Goal: Task Accomplishment & Management: Complete application form

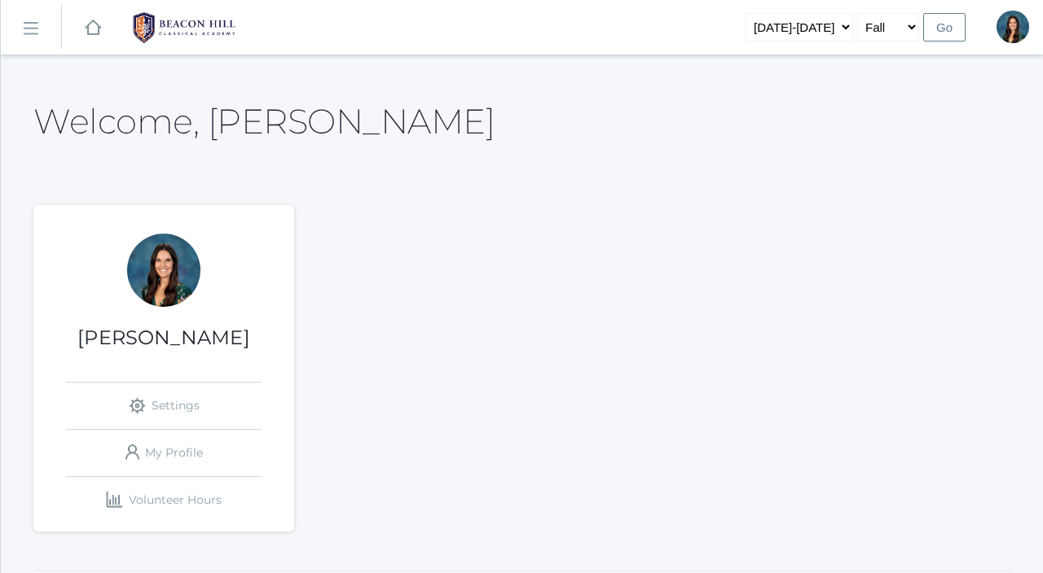
click at [25, 28] on rect at bounding box center [30, 28] width 26 height 26
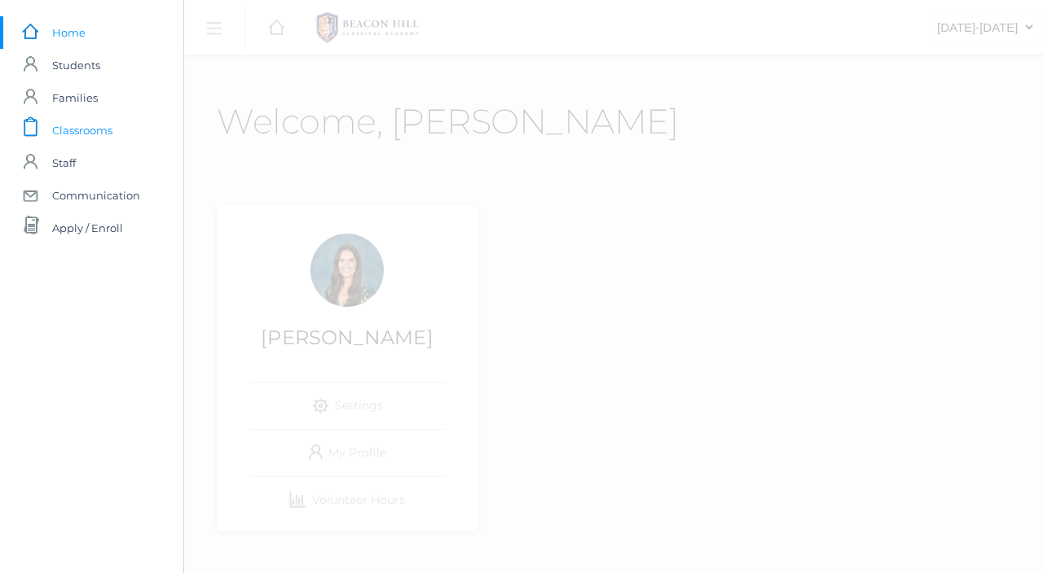
click at [70, 130] on span "Classrooms" at bounding box center [82, 130] width 60 height 33
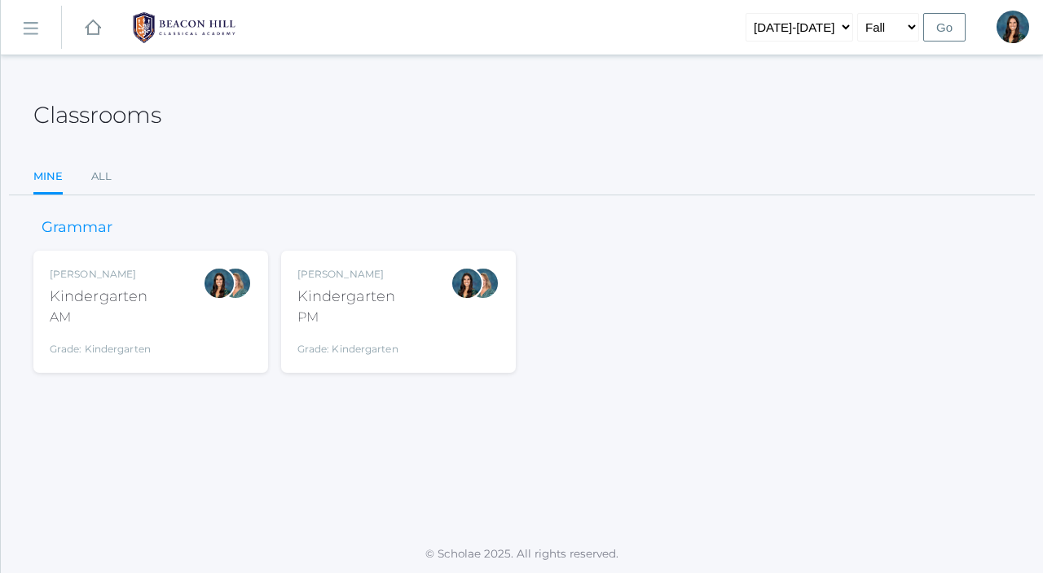
click at [134, 286] on div "Kindergarten" at bounding box center [100, 297] width 101 height 22
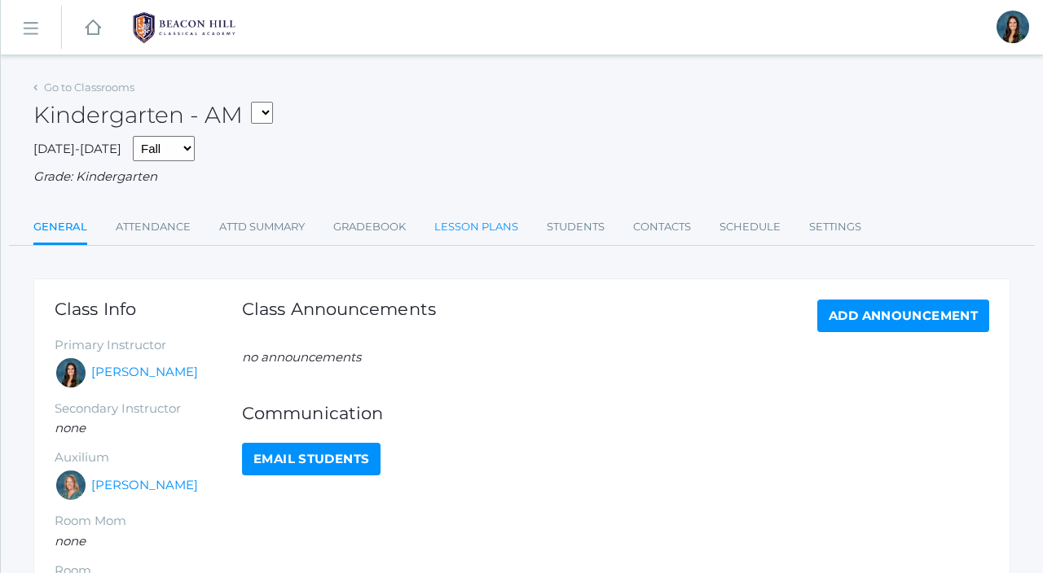
click at [474, 231] on link "Lesson Plans" at bounding box center [476, 227] width 84 height 33
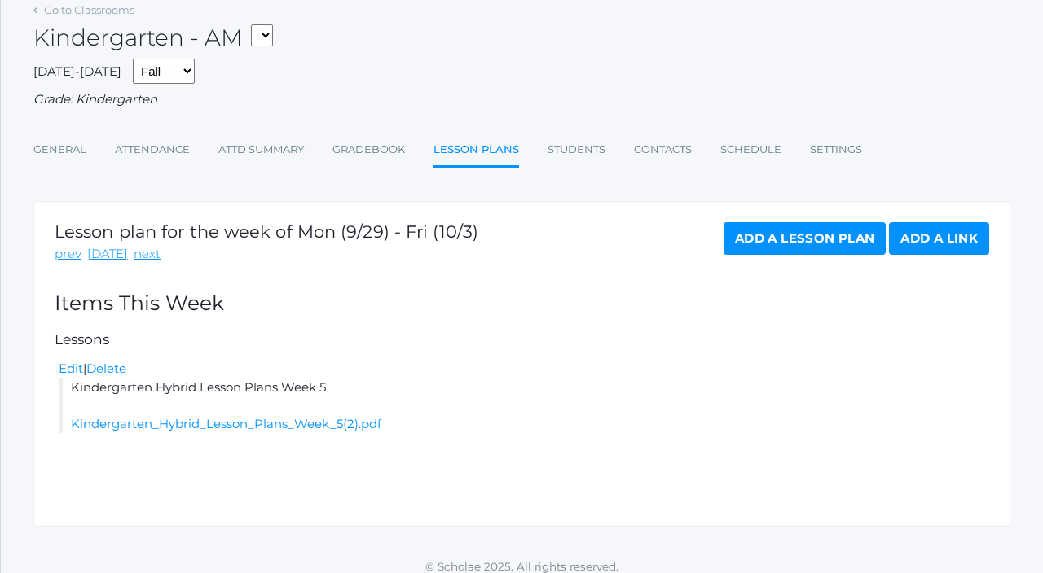
scroll to position [90, 0]
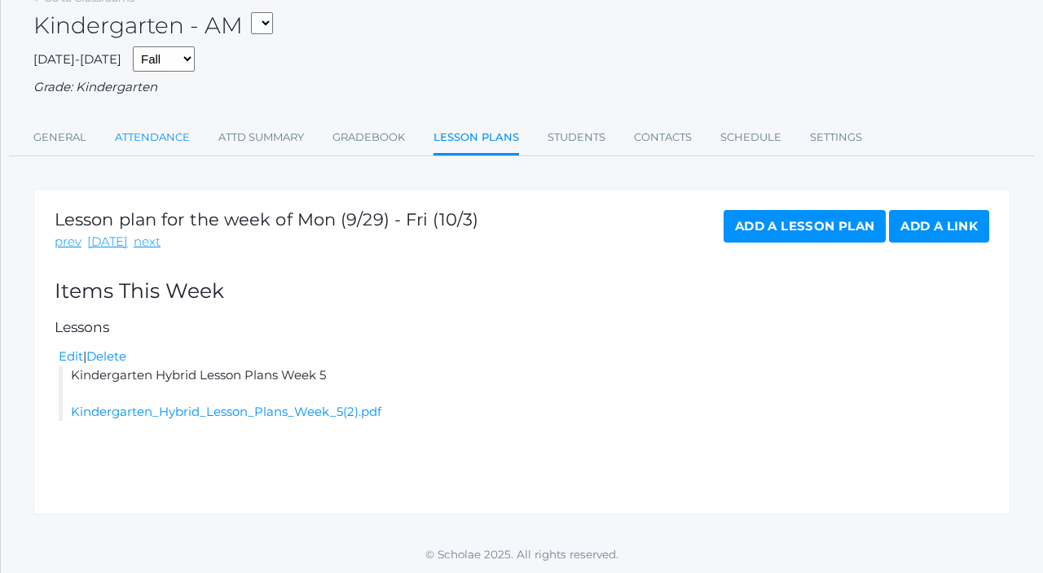
click at [151, 147] on link "Attendance" at bounding box center [152, 137] width 75 height 33
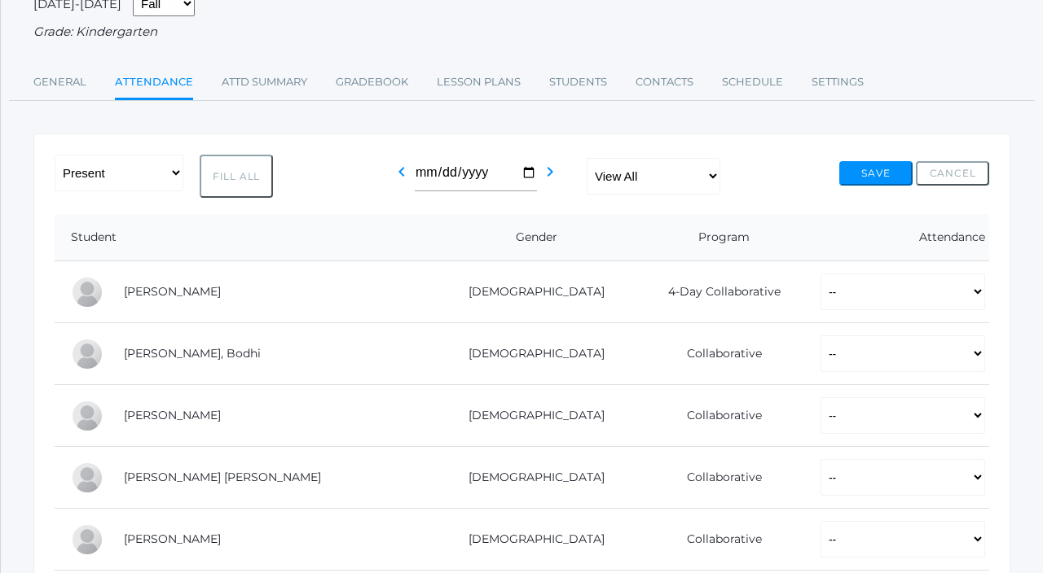
scroll to position [147, 0]
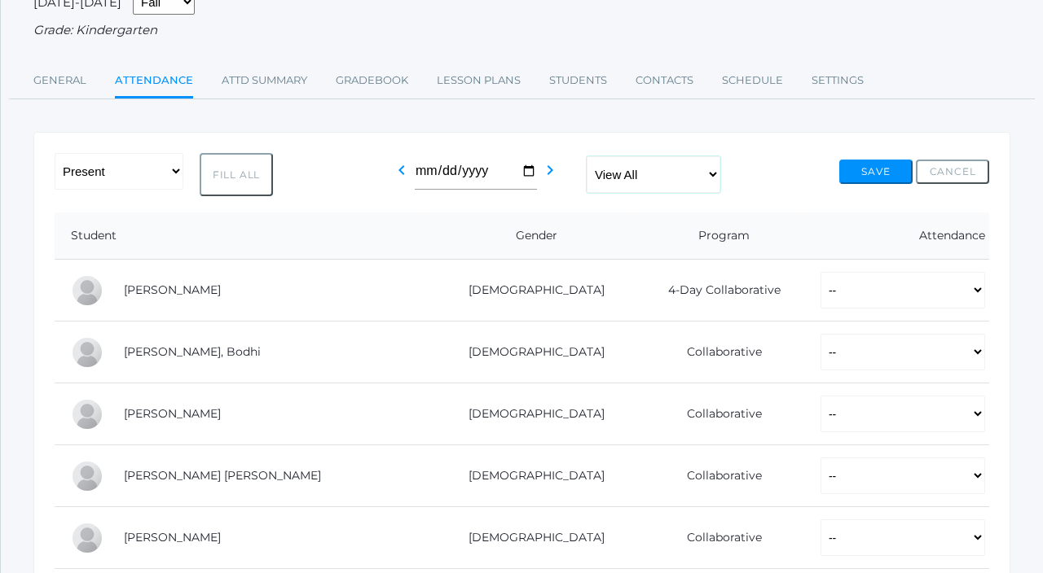
click at [627, 182] on select "View All Full-Time 4-Day Collaborative Collaborative" at bounding box center [654, 174] width 134 height 37
select select "collaborative"
click at [587, 156] on select "View All Full-Time 4-Day Collaborative Collaborative" at bounding box center [654, 174] width 134 height 37
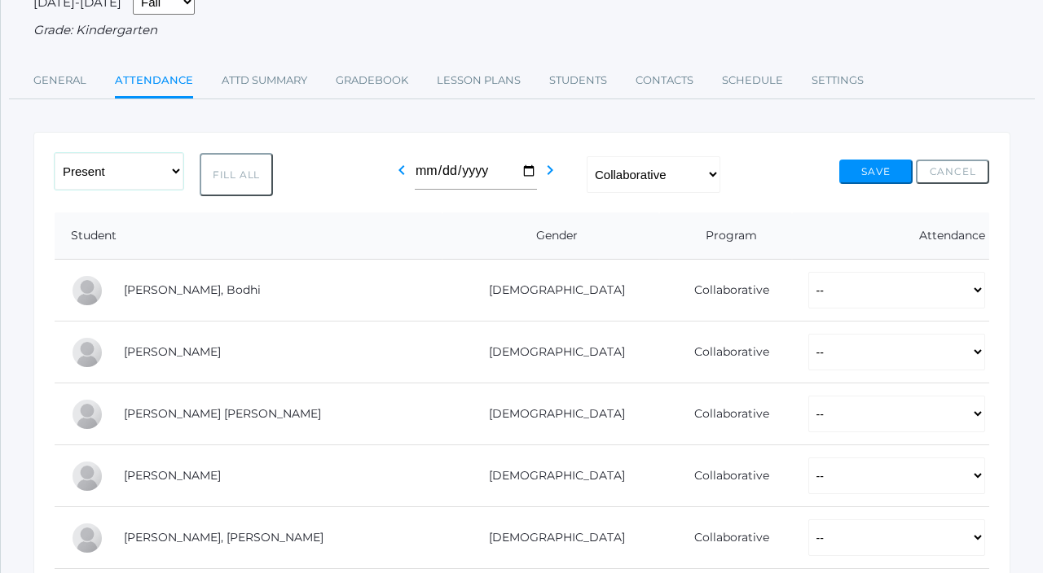
click at [138, 174] on select "-- Present Present-At-Home Tardy Excused Tardy Unexcused Absent Excused Absent …" at bounding box center [119, 171] width 129 height 37
select select "PH"
click at [55, 153] on select "-- Present Present-At-Home Tardy Excused Tardy Unexcused Absent Excused Absent …" at bounding box center [119, 171] width 129 height 37
click at [226, 178] on button "Fill All" at bounding box center [236, 174] width 73 height 43
select select "PH"
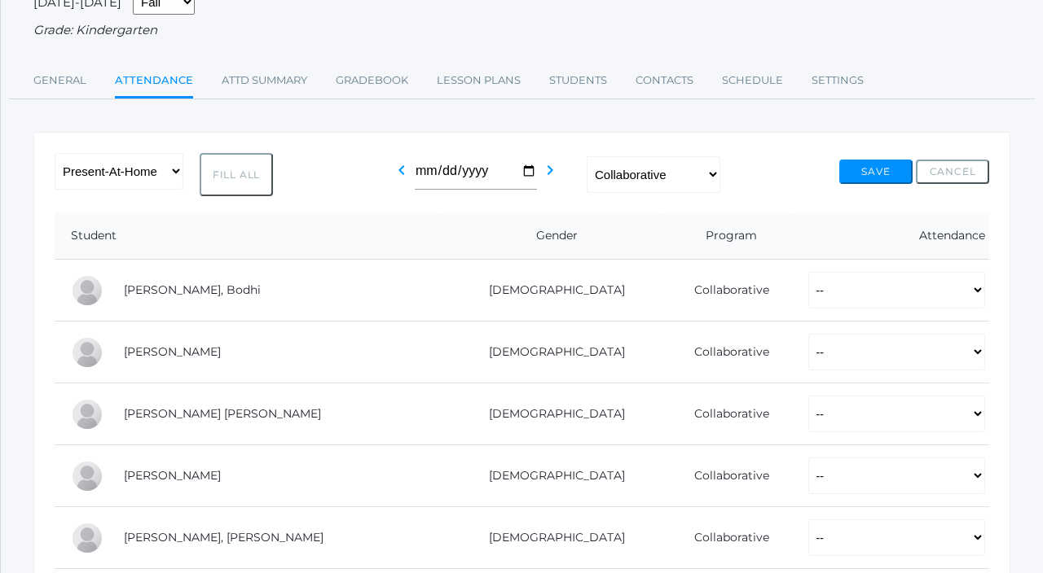
select select "PH"
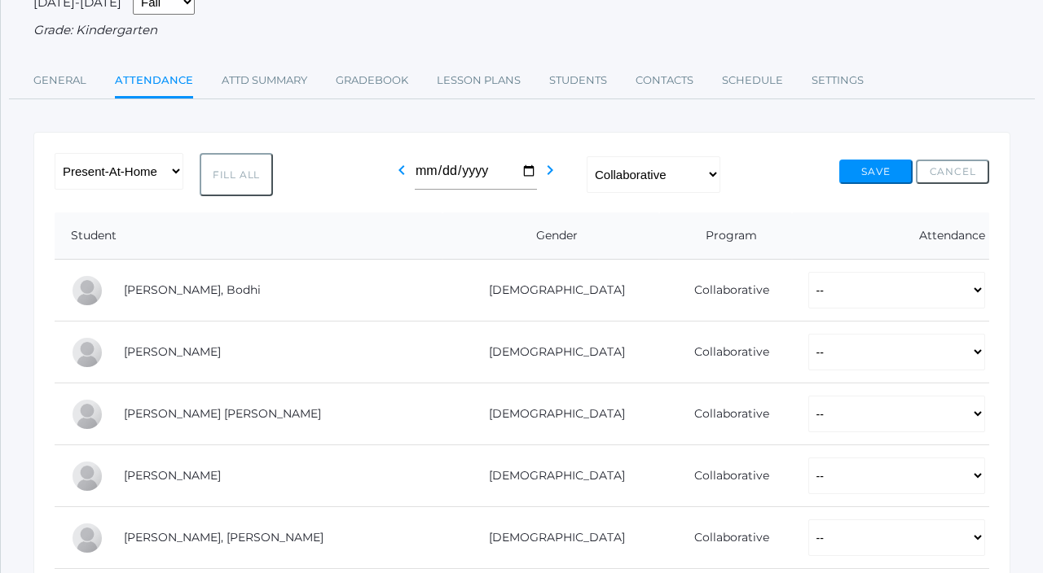
select select "PH"
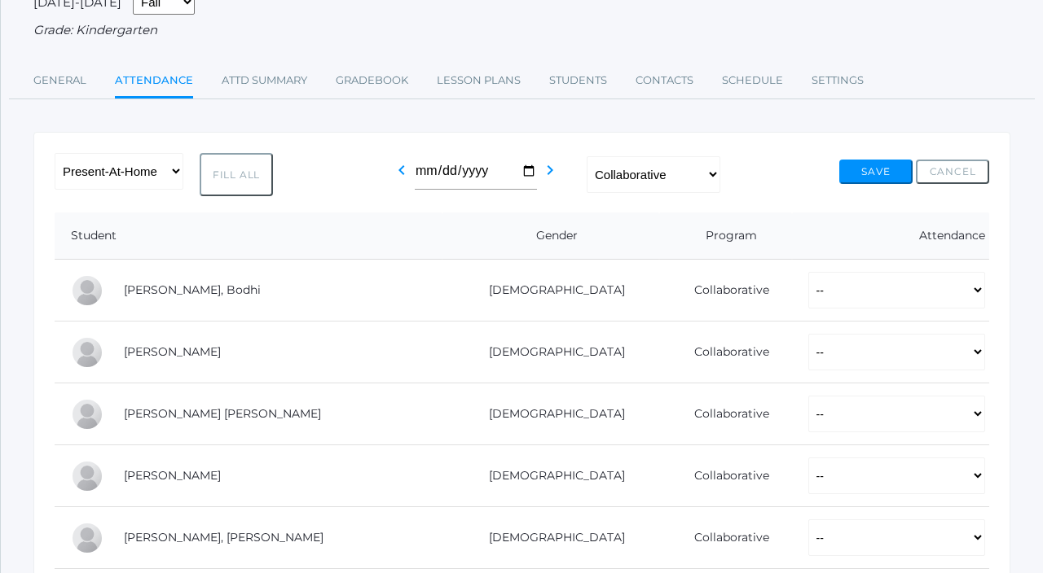
select select "PH"
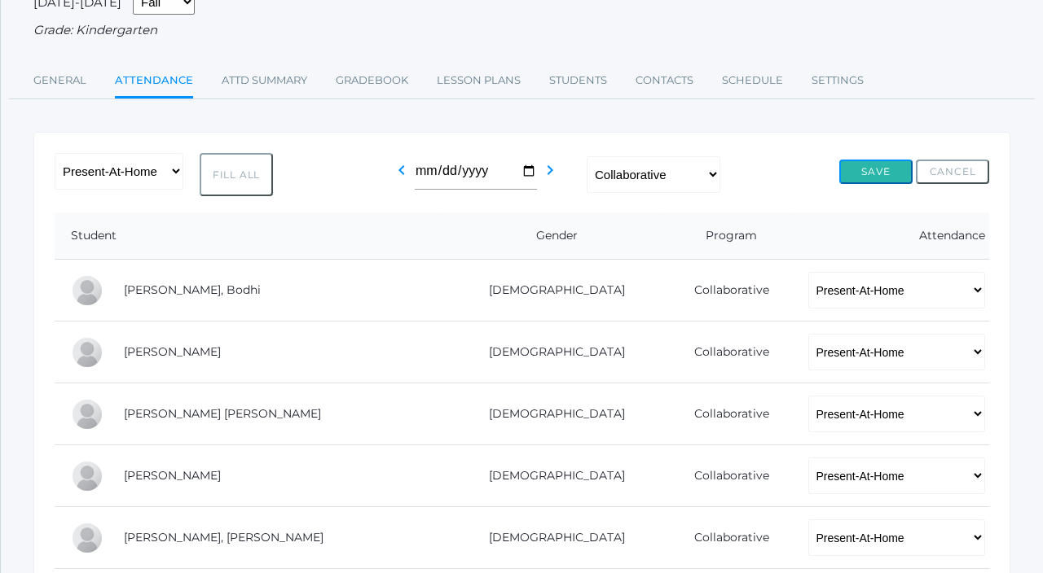
click at [863, 167] on button "Save" at bounding box center [875, 172] width 73 height 24
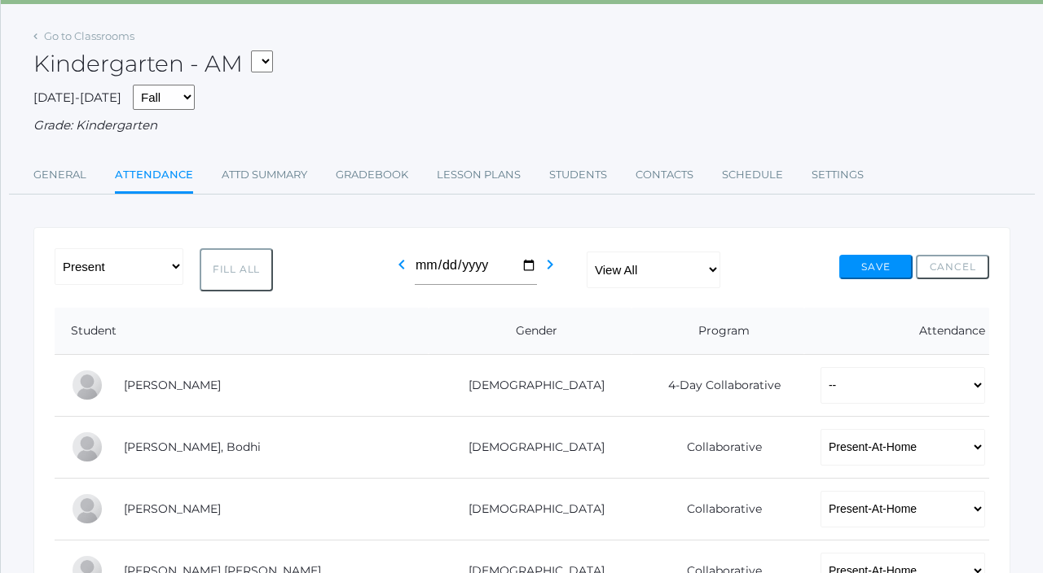
scroll to position [105, 0]
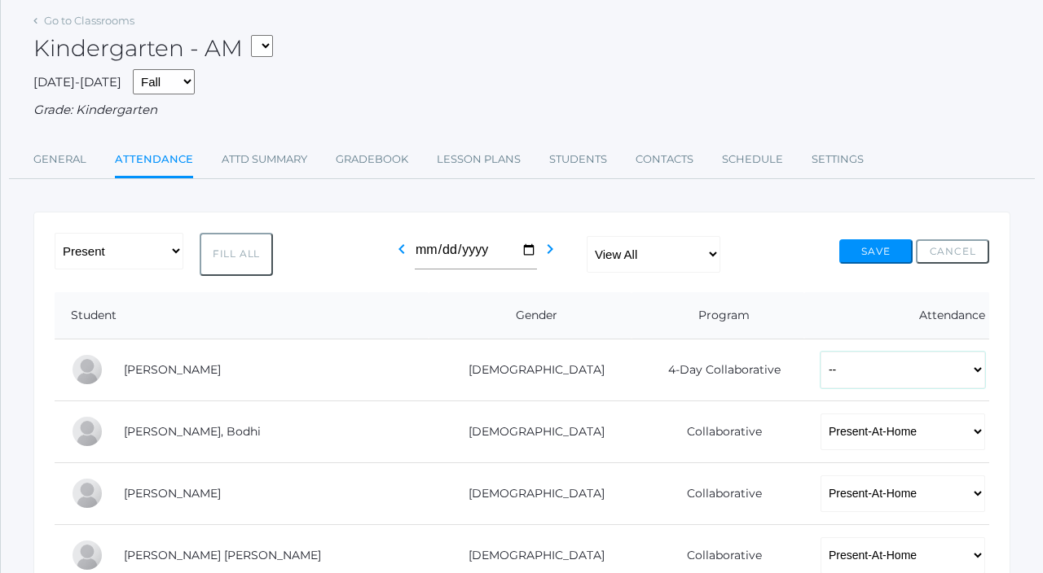
click at [820, 370] on select "-- Present Present-At-Home Tardy Excused Tardy Unexcused Absent Excused Absent …" at bounding box center [902, 370] width 165 height 37
select select "PH"
click at [820, 352] on select "-- Present Present-At-Home Tardy Excused Tardy Unexcused Absent Excused Absent …" at bounding box center [902, 370] width 165 height 37
click at [868, 260] on button "Save" at bounding box center [875, 251] width 73 height 24
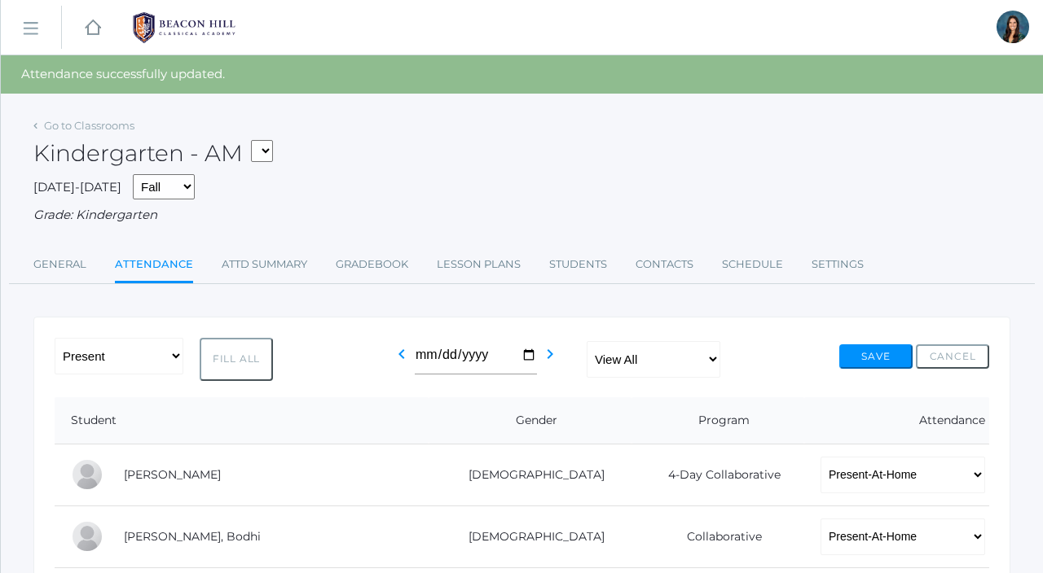
click at [261, 146] on select "*KIND - Kindergarten AM *KIND - Kindergarten PM" at bounding box center [262, 151] width 22 height 22
select select "2131"
click at [256, 140] on select "*KIND - Kindergarten AM *KIND - Kindergarten PM" at bounding box center [262, 151] width 22 height 22
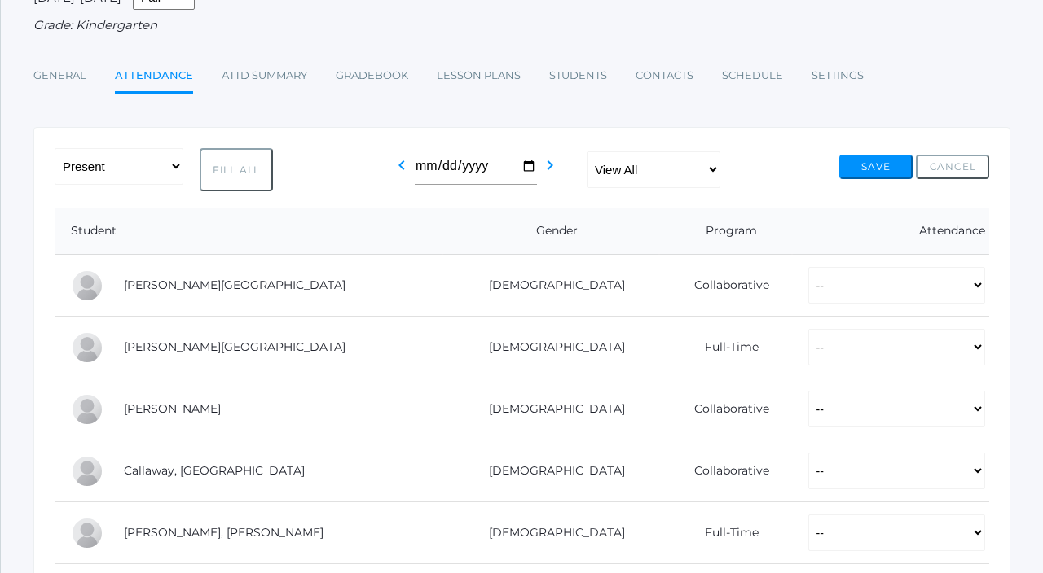
scroll to position [152, 0]
click at [134, 163] on select "-- Present Present-At-Home Tardy Excused Tardy Unexcused Absent Excused Absent …" at bounding box center [119, 165] width 129 height 37
select select "PH"
click at [55, 147] on select "-- Present Present-At-Home Tardy Excused Tardy Unexcused Absent Excused Absent …" at bounding box center [119, 165] width 129 height 37
click at [245, 177] on button "Fill All" at bounding box center [236, 168] width 73 height 43
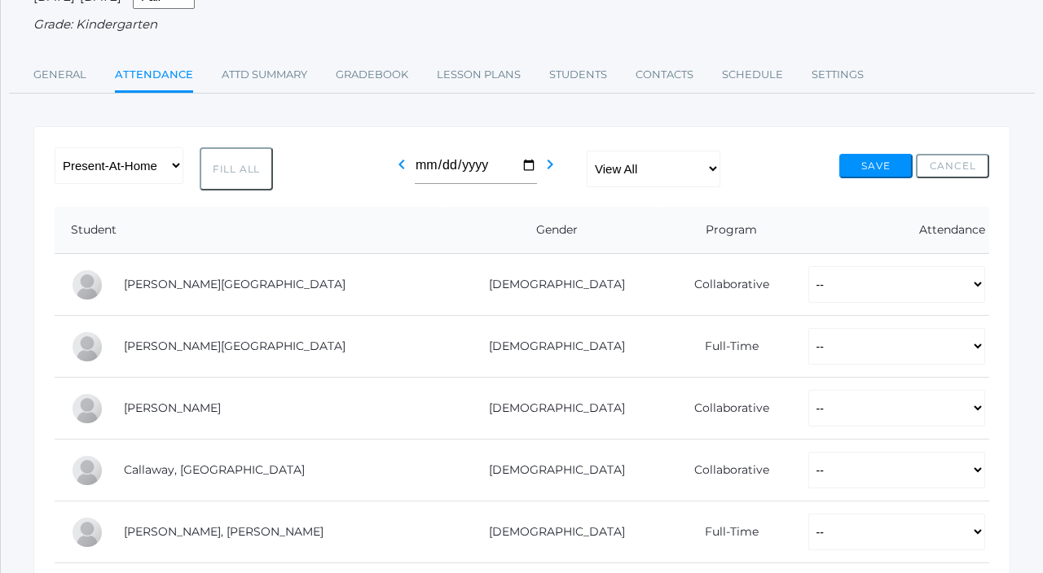
select select "PH"
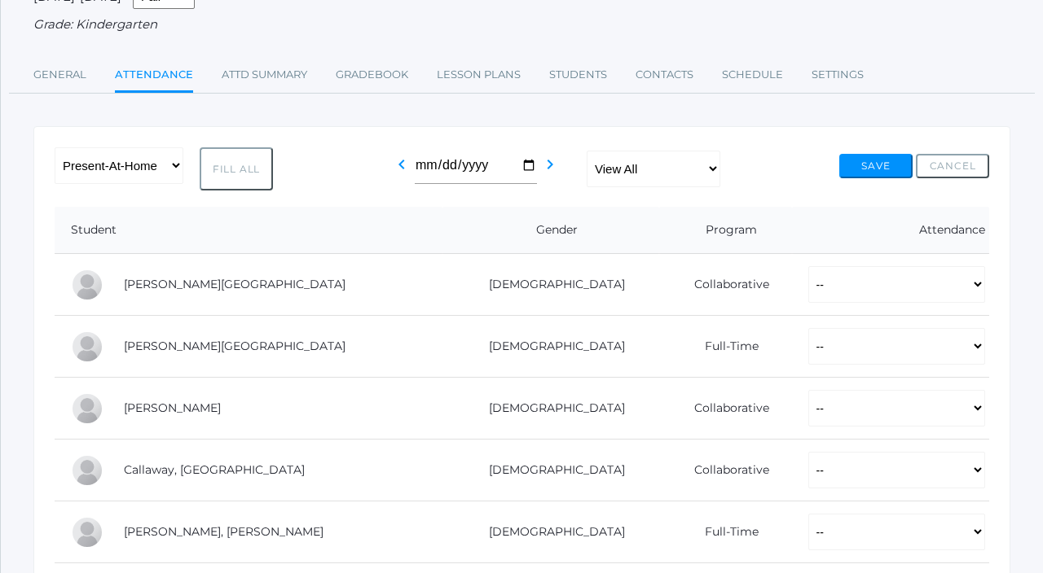
select select "PH"
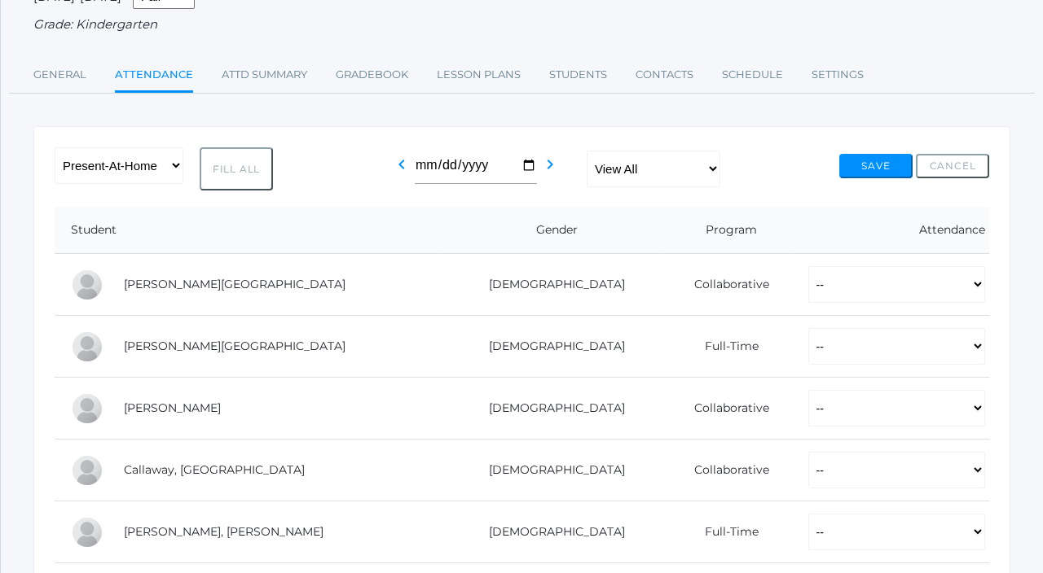
select select "PH"
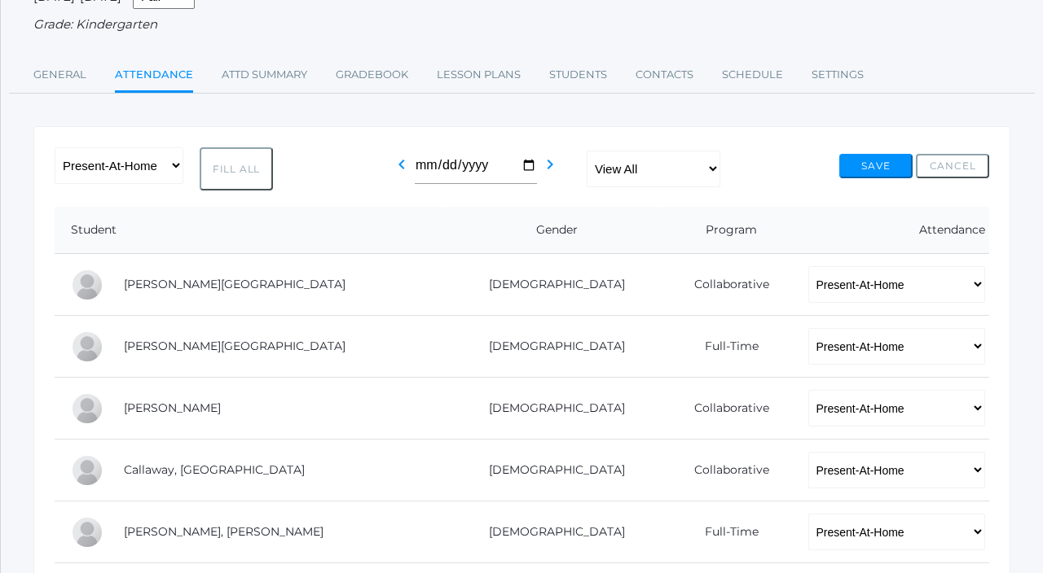
select select "PH"
click at [871, 169] on button "Save" at bounding box center [875, 166] width 73 height 24
